Goal: Information Seeking & Learning: Learn about a topic

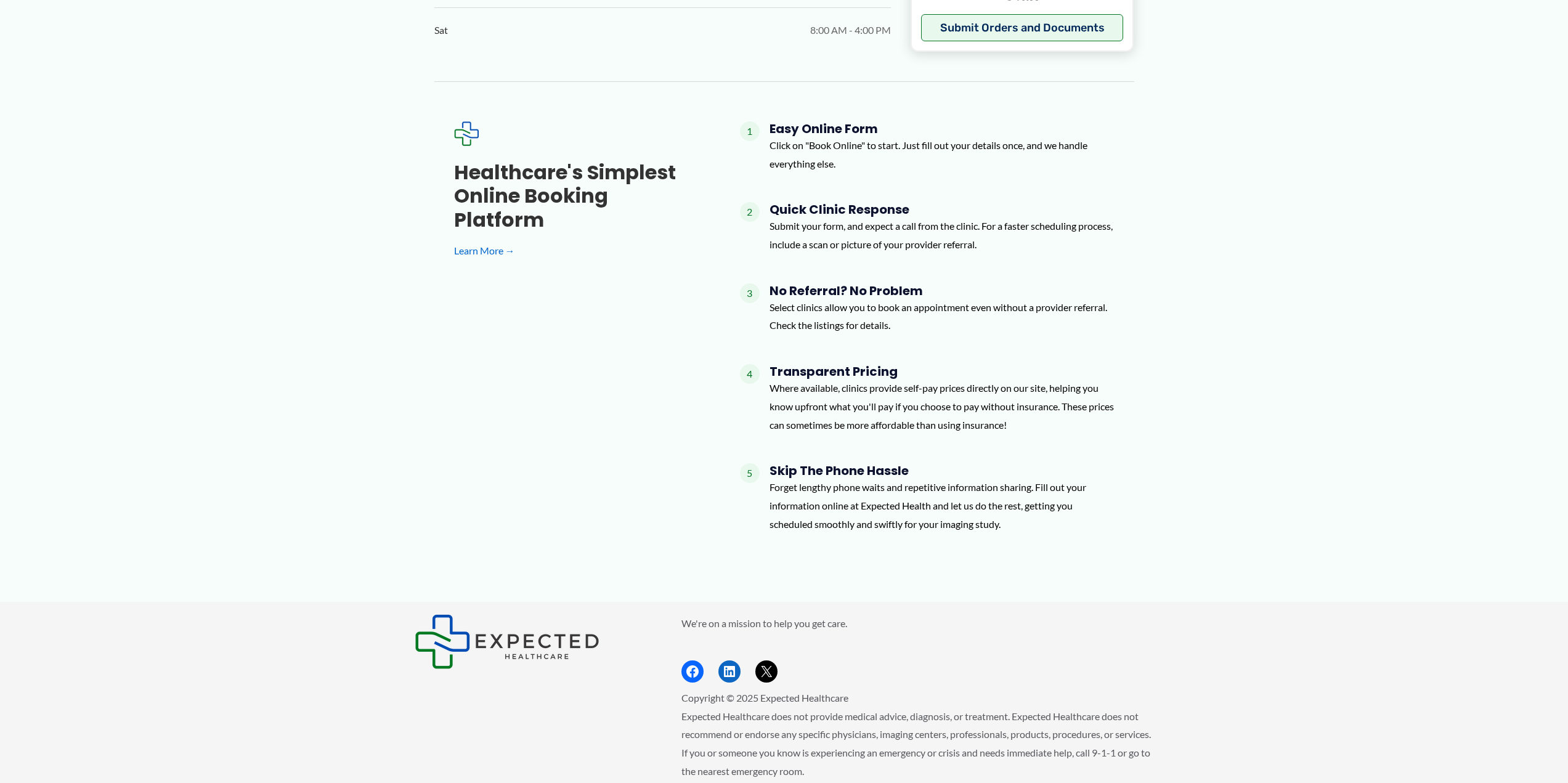
scroll to position [999, 0]
click at [494, 200] on div "Healthcare's simplest online booking platform Learn More →" at bounding box center [577, 212] width 247 height 99
click at [489, 242] on link "Learn More →" at bounding box center [577, 252] width 247 height 19
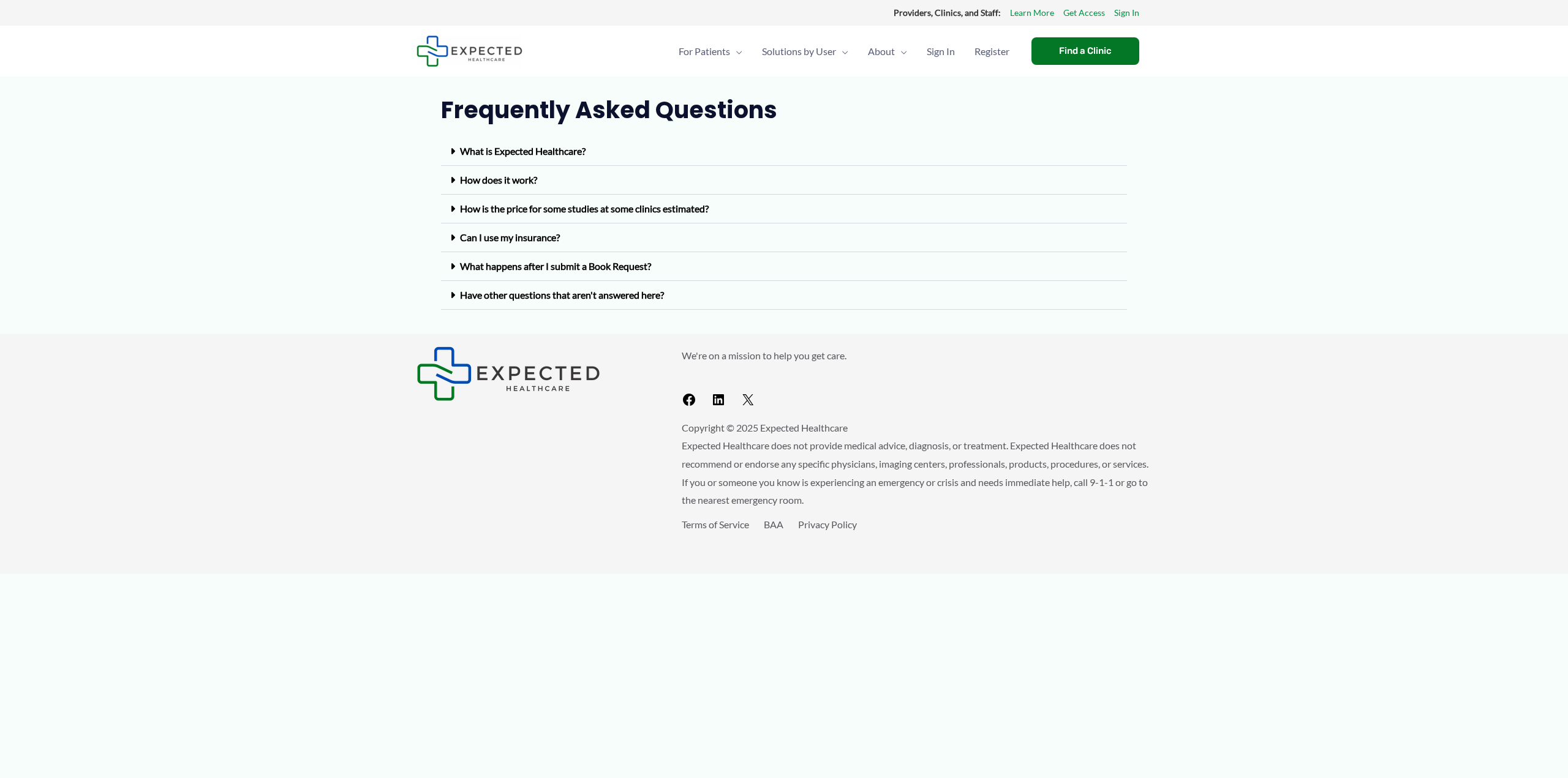
click at [529, 148] on link "What is Expected Healthcare?" at bounding box center [522, 151] width 125 height 12
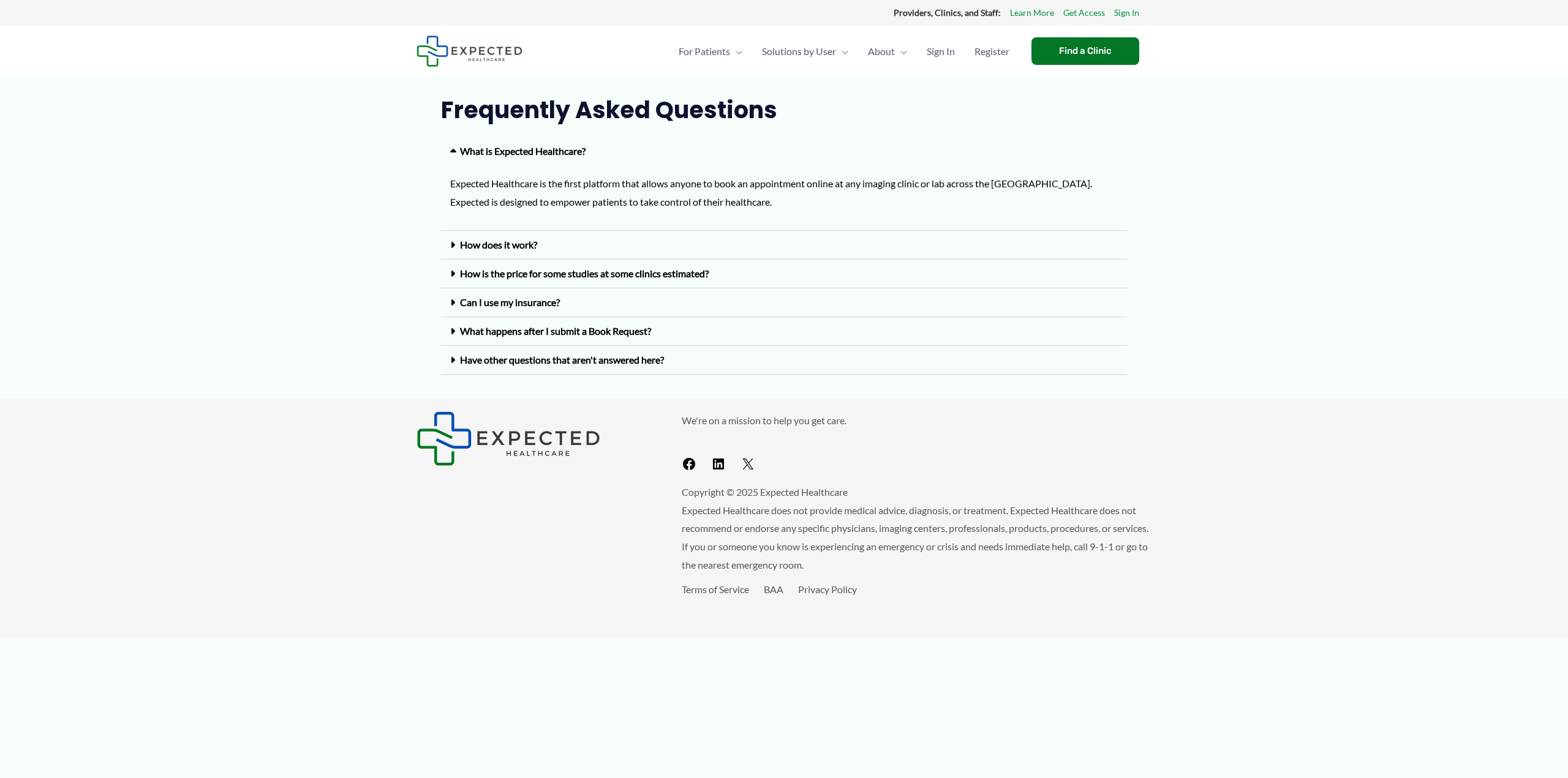
click at [511, 246] on link "How does it work?" at bounding box center [498, 245] width 78 height 12
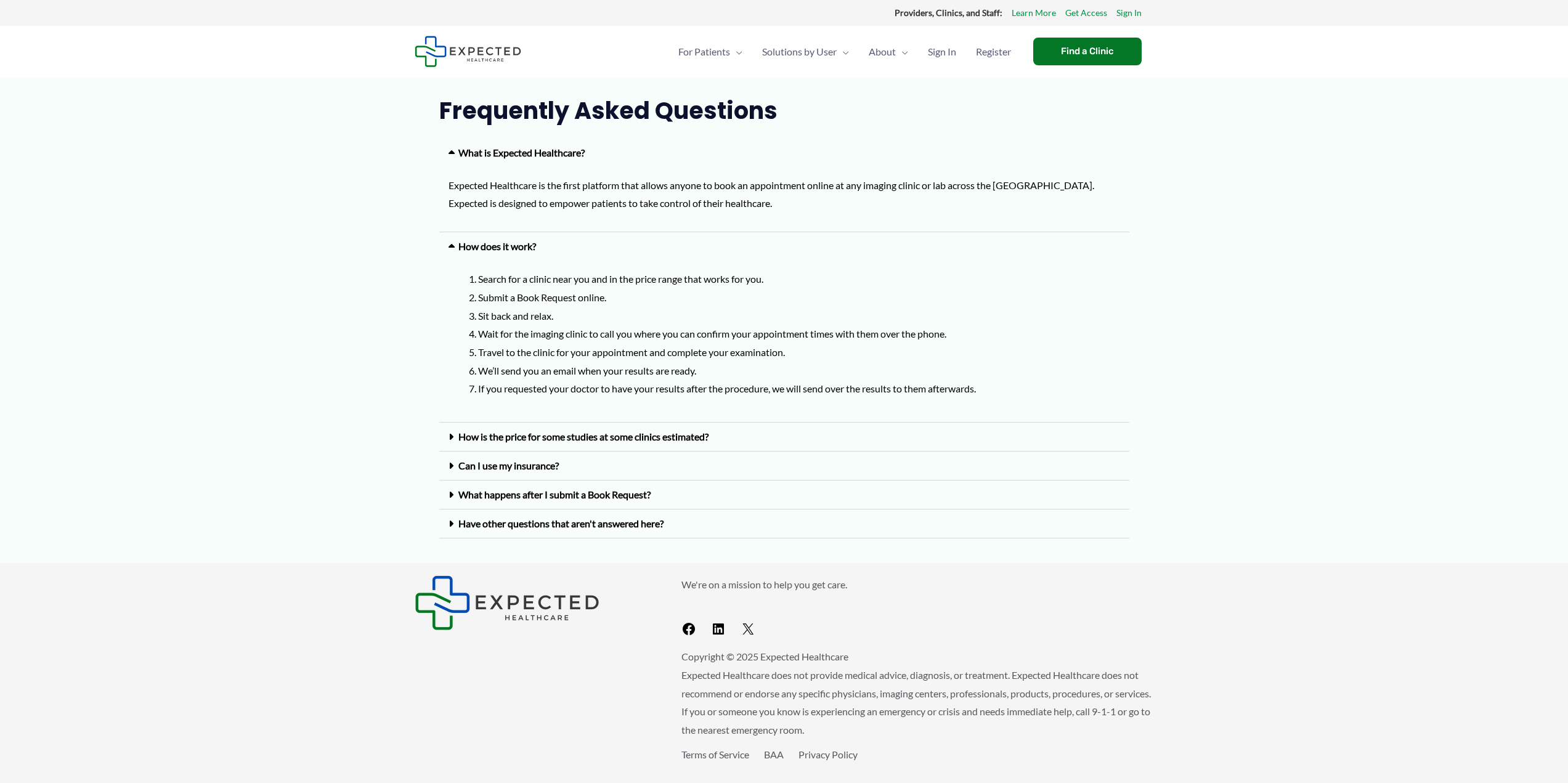
click at [550, 440] on link "How is the price for some studies at some clinics estimated?" at bounding box center [583, 437] width 250 height 12
